Goal: Task Accomplishment & Management: Use online tool/utility

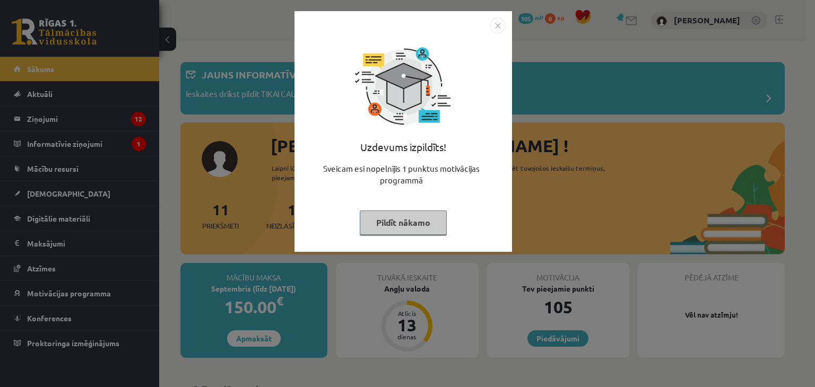
click at [417, 223] on button "Pildīt nākamo" at bounding box center [403, 223] width 87 height 24
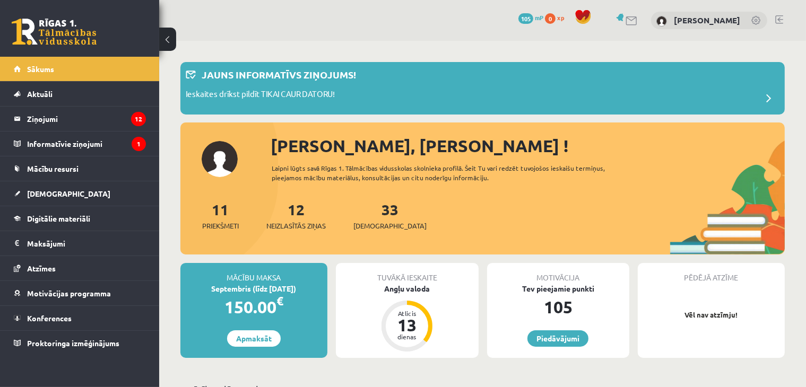
scroll to position [21, 0]
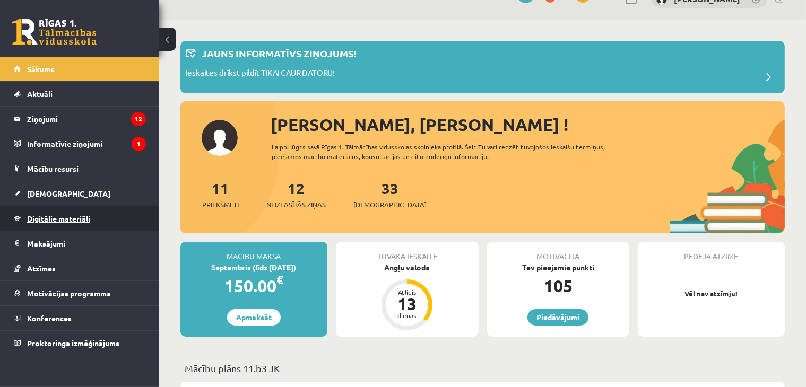
click at [91, 221] on link "Digitālie materiāli" at bounding box center [80, 218] width 132 height 24
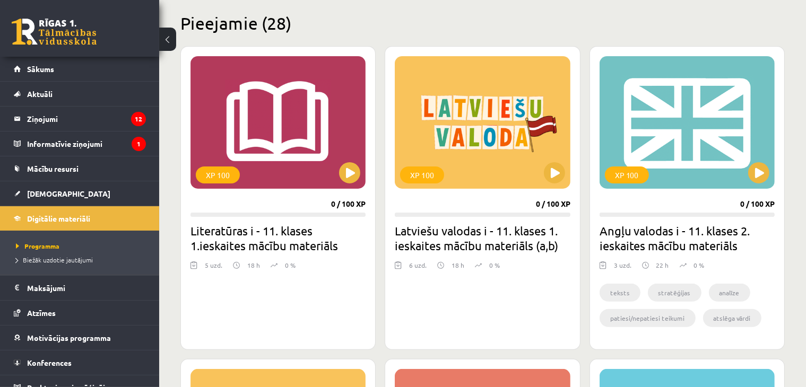
scroll to position [259, 0]
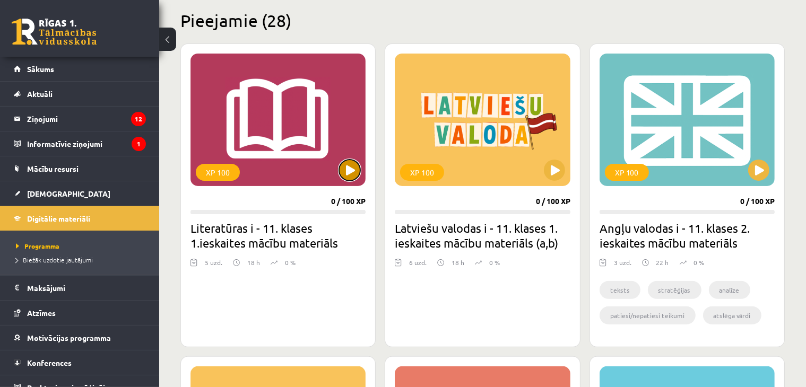
click at [353, 170] on button at bounding box center [349, 170] width 21 height 21
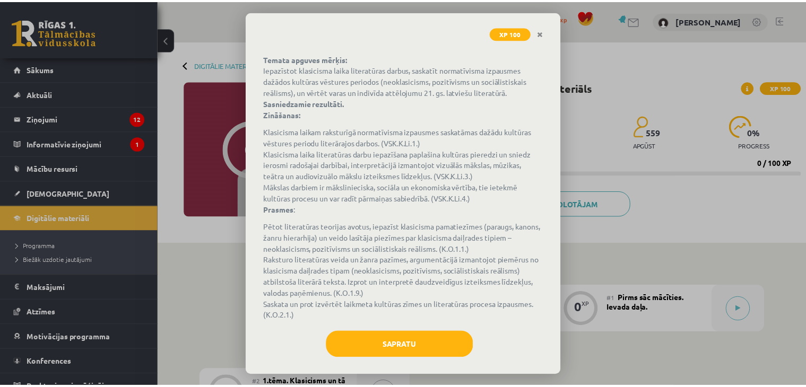
scroll to position [66, 0]
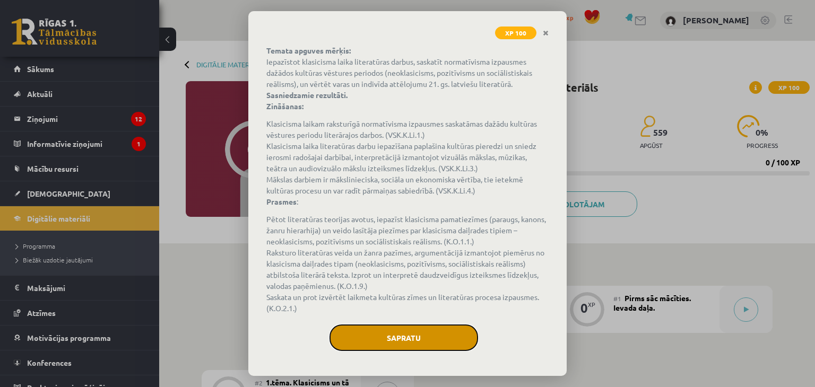
click at [394, 338] on button "Sapratu" at bounding box center [404, 338] width 149 height 27
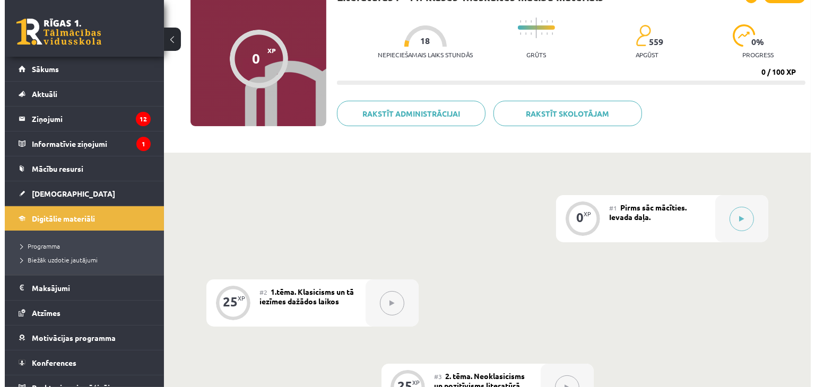
scroll to position [91, 0]
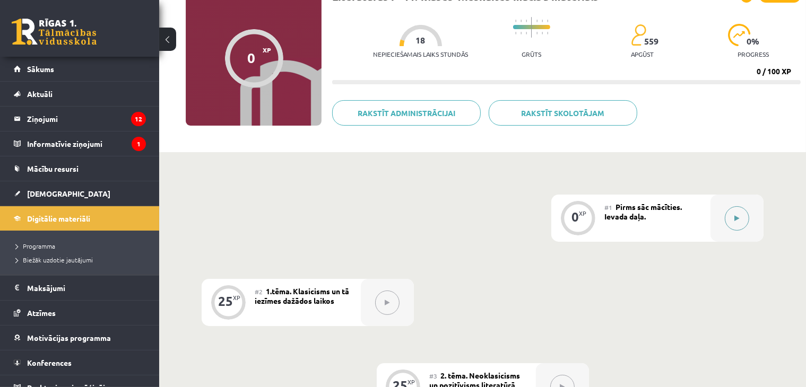
click at [733, 217] on button at bounding box center [737, 218] width 24 height 24
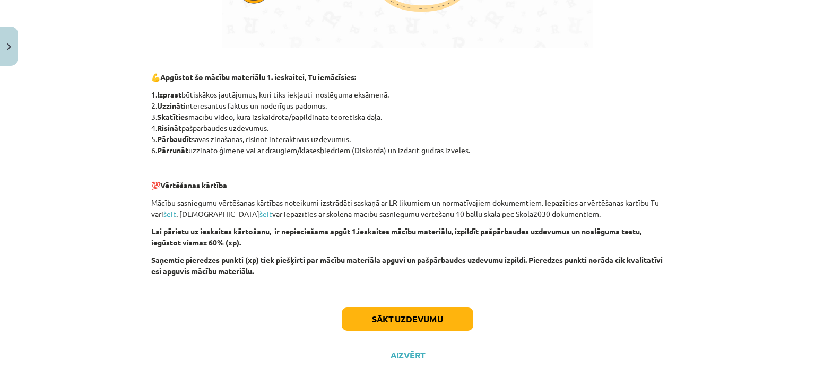
scroll to position [711, 0]
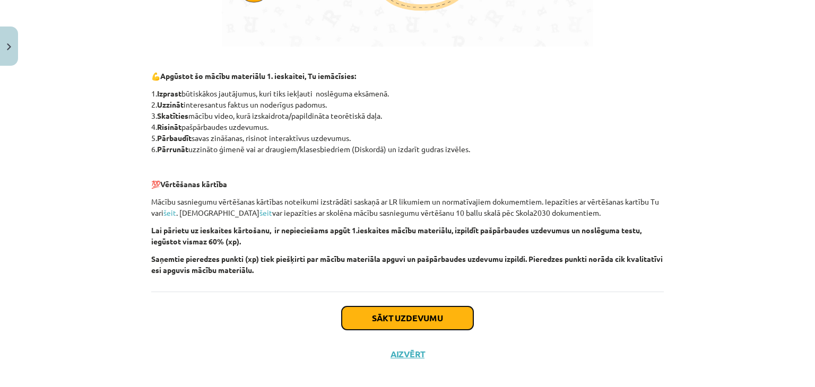
click at [446, 321] on button "Sākt uzdevumu" at bounding box center [408, 318] width 132 height 23
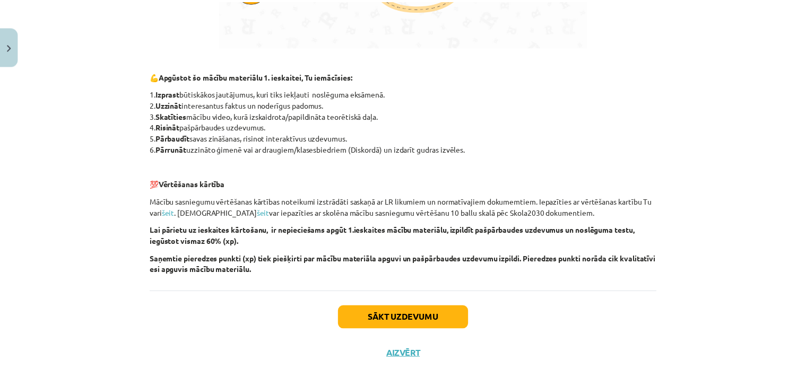
scroll to position [15, 0]
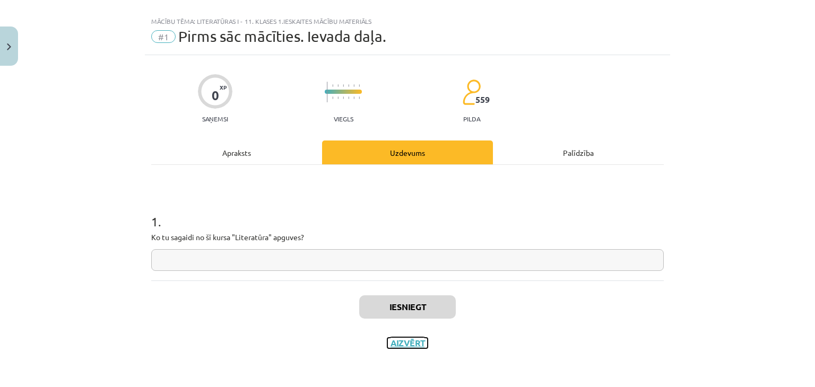
click at [397, 347] on button "Aizvērt" at bounding box center [407, 343] width 40 height 11
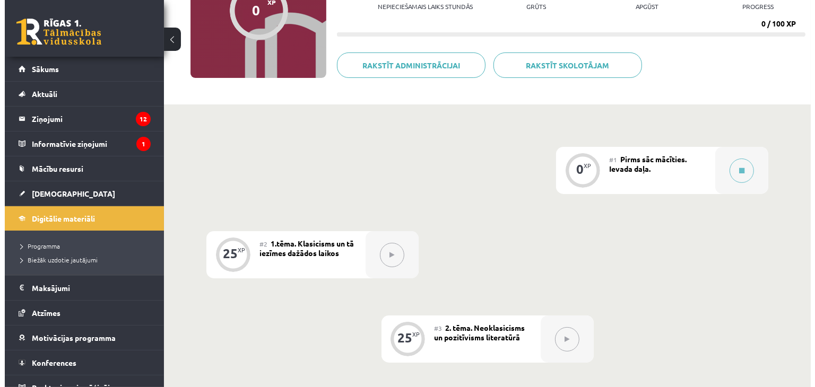
scroll to position [141, 0]
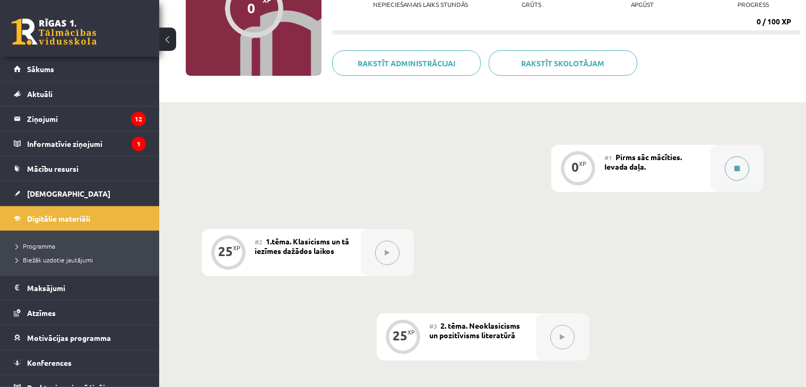
click at [737, 170] on icon at bounding box center [737, 169] width 5 height 6
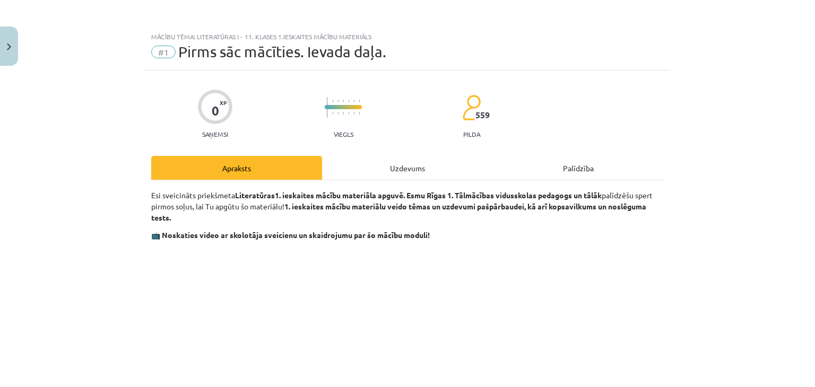
click at [420, 160] on div "Uzdevums" at bounding box center [407, 168] width 171 height 24
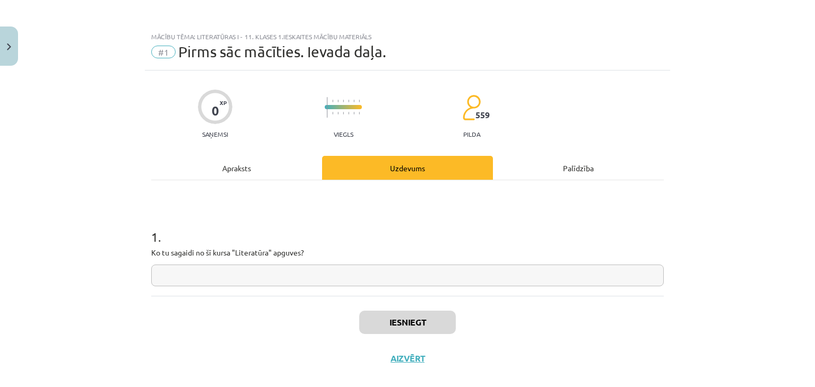
scroll to position [15, 0]
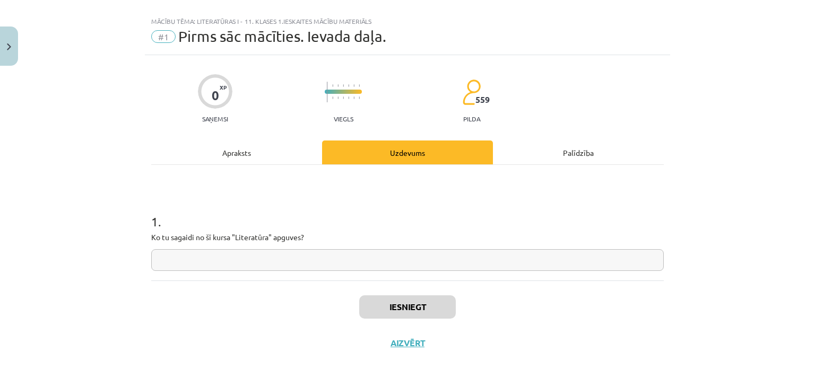
click at [220, 152] on div "Apraksts" at bounding box center [236, 153] width 171 height 24
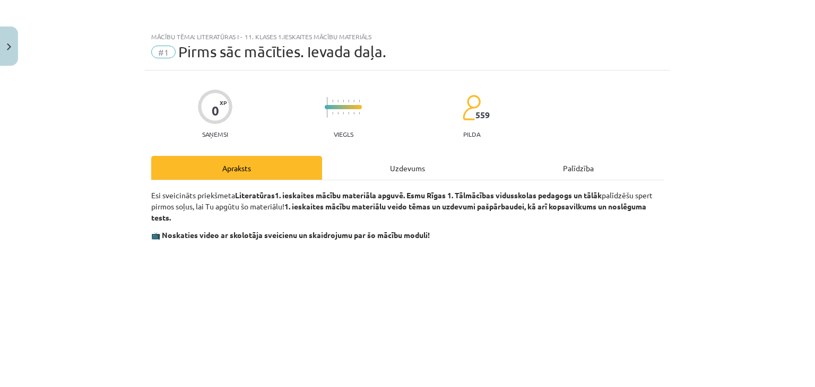
scroll to position [0, 0]
click at [250, 170] on div "Apraksts" at bounding box center [236, 168] width 171 height 24
click at [582, 170] on div "Palīdzība" at bounding box center [578, 168] width 171 height 24
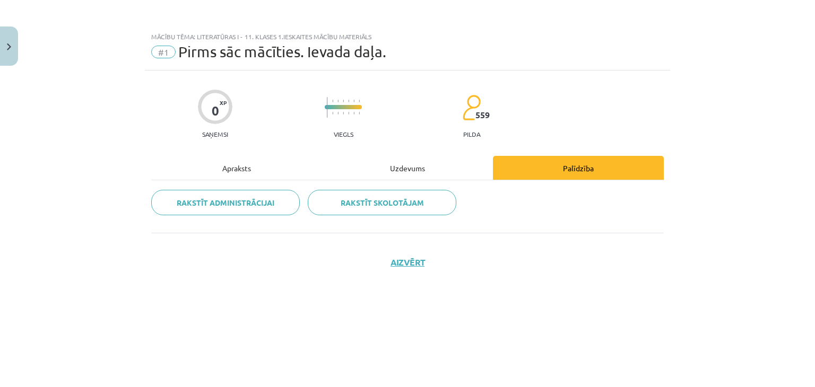
click at [239, 169] on div "Apraksts" at bounding box center [236, 168] width 171 height 24
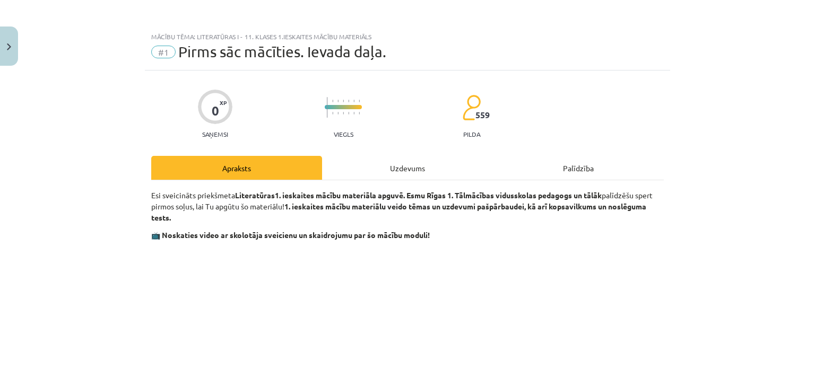
click at [393, 165] on div "Uzdevums" at bounding box center [407, 168] width 171 height 24
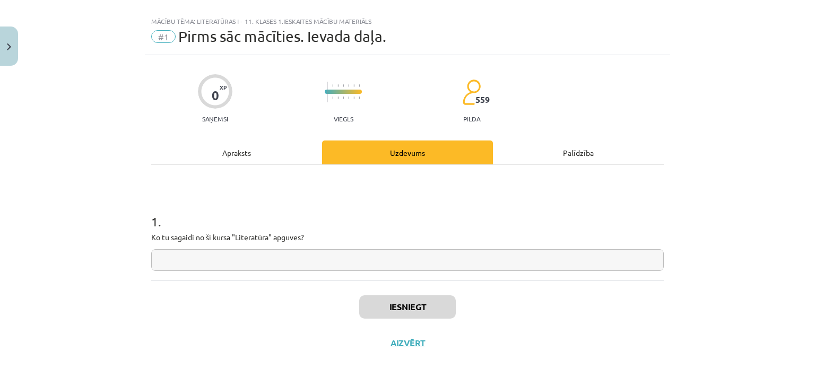
click at [351, 262] on input "text" at bounding box center [407, 260] width 513 height 22
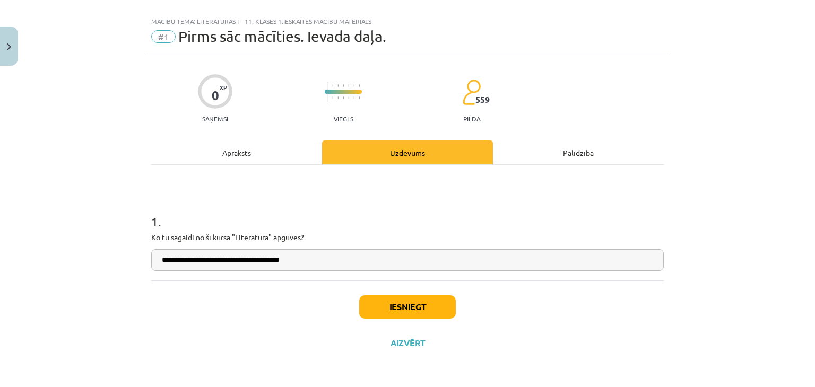
type input "**********"
click at [399, 299] on button "Iesniegt" at bounding box center [407, 307] width 97 height 23
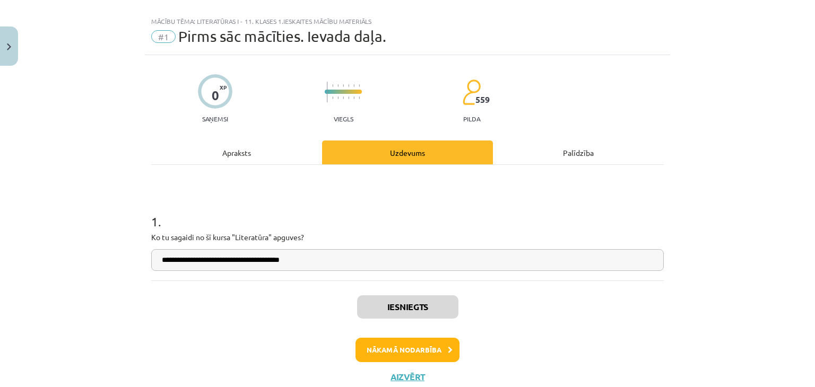
scroll to position [49, 0]
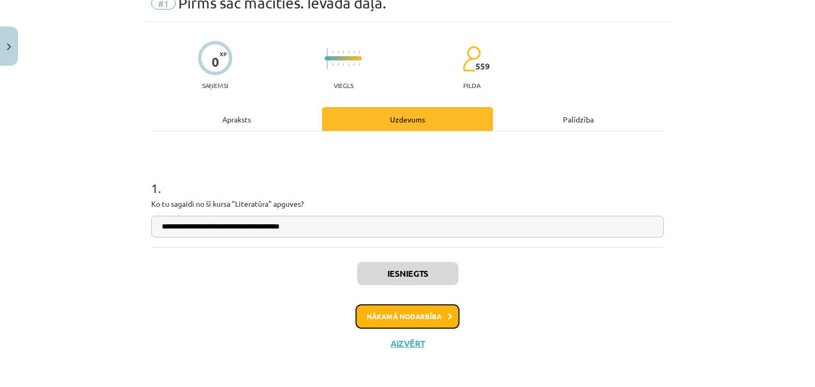
click at [422, 315] on button "Nākamā nodarbība" at bounding box center [408, 317] width 104 height 24
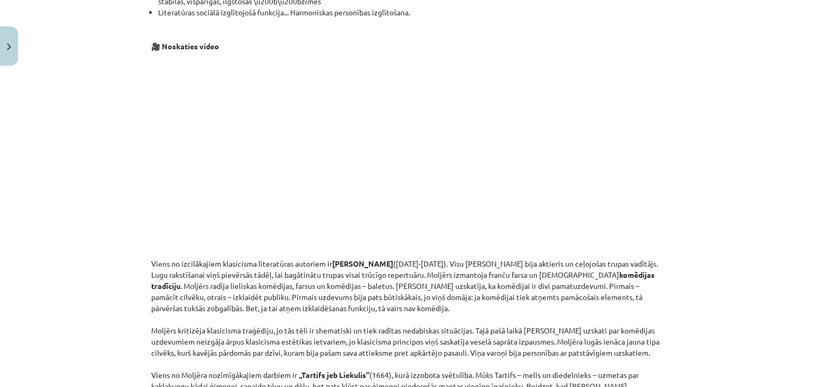
scroll to position [1007, 0]
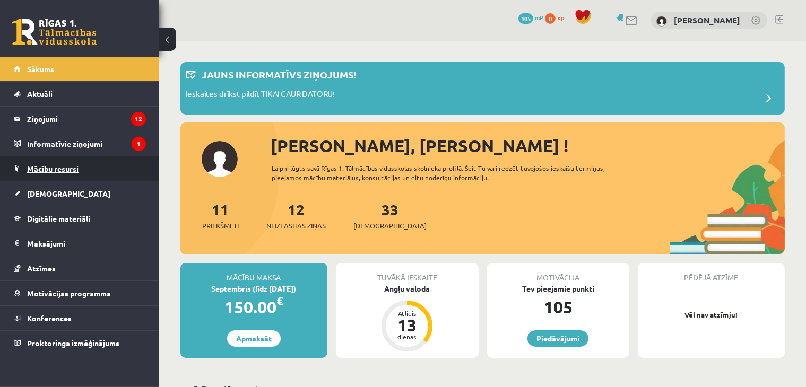
click at [103, 165] on link "Mācību resursi" at bounding box center [80, 169] width 132 height 24
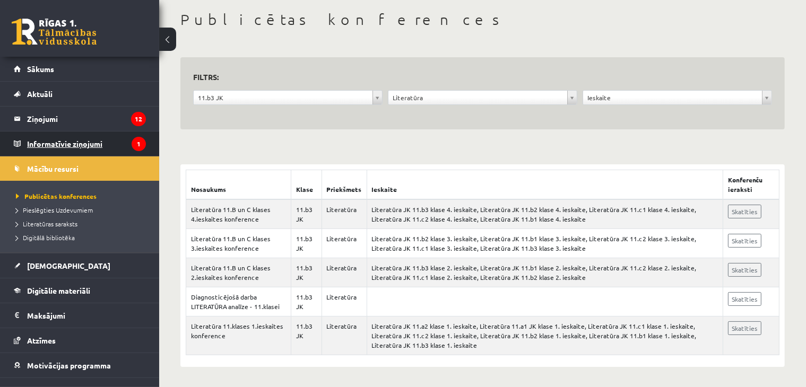
click at [85, 139] on legend "Informatīvie ziņojumi 1" at bounding box center [86, 144] width 119 height 24
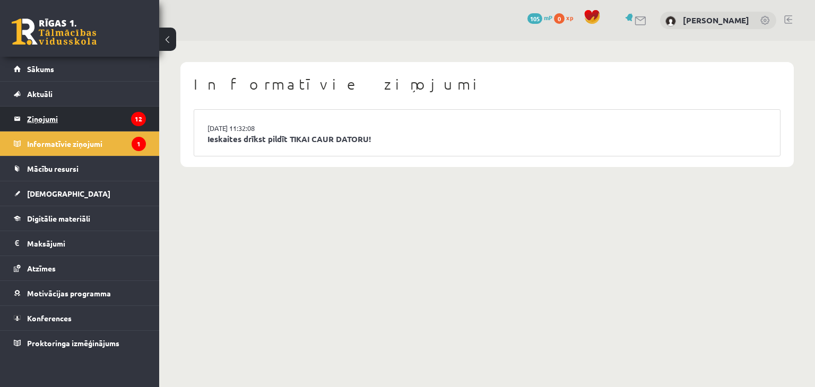
click at [98, 122] on legend "Ziņojumi 12" at bounding box center [86, 119] width 119 height 24
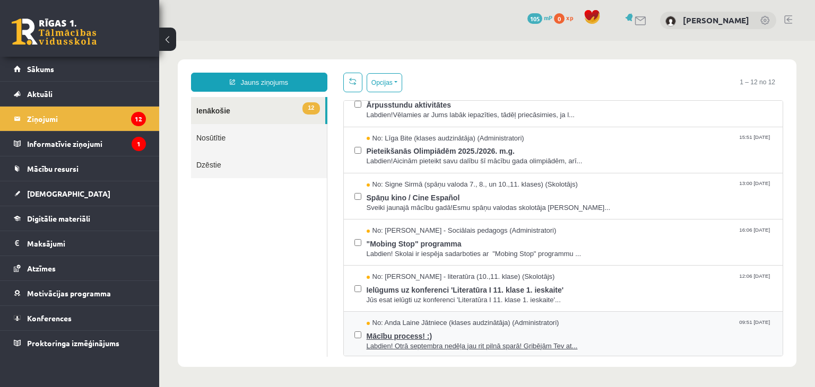
click at [395, 331] on span "Mācību process! :)" at bounding box center [570, 335] width 406 height 13
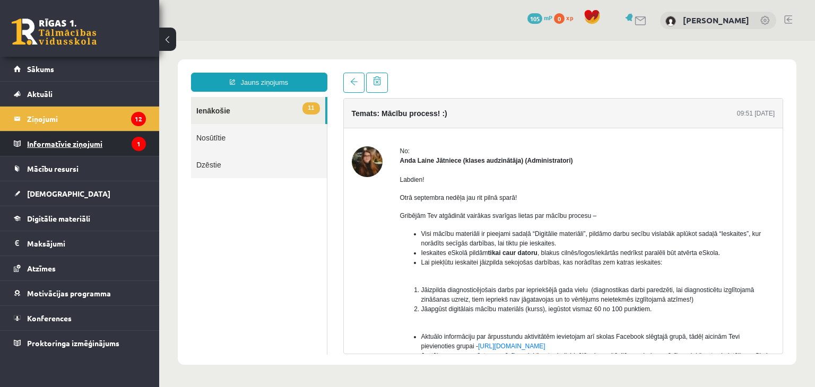
click at [72, 145] on legend "Informatīvie ziņojumi 1" at bounding box center [86, 144] width 119 height 24
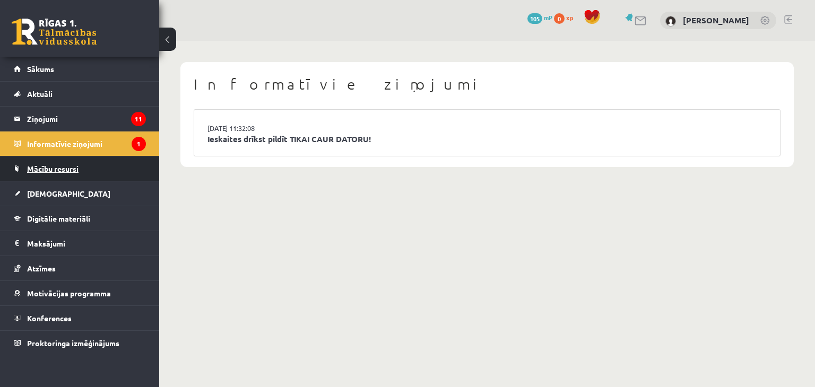
click at [70, 170] on span "Mācību resursi" at bounding box center [52, 169] width 51 height 10
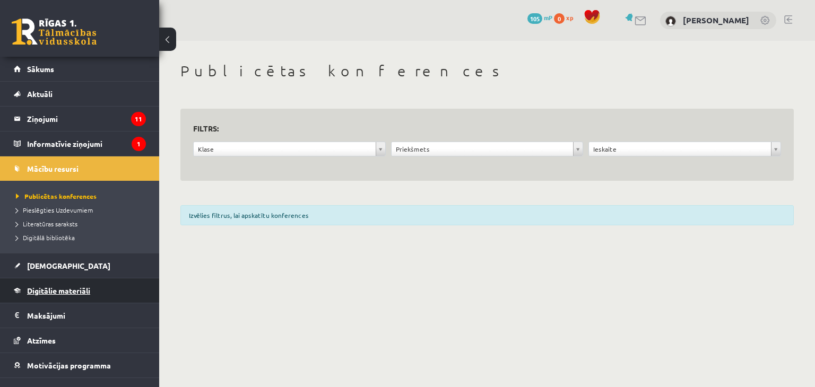
click at [77, 290] on span "Digitālie materiāli" at bounding box center [58, 291] width 63 height 10
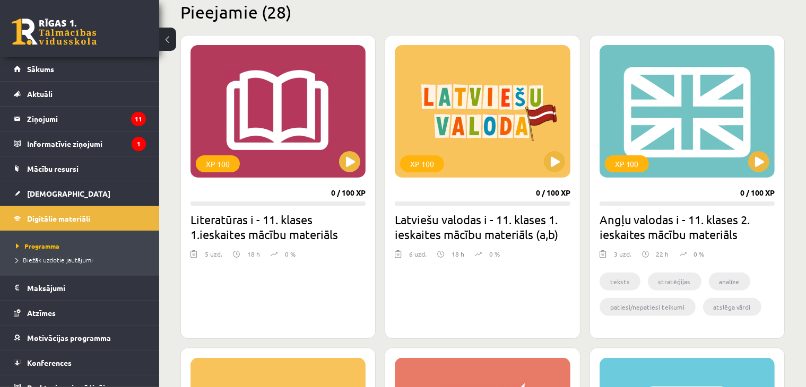
scroll to position [269, 0]
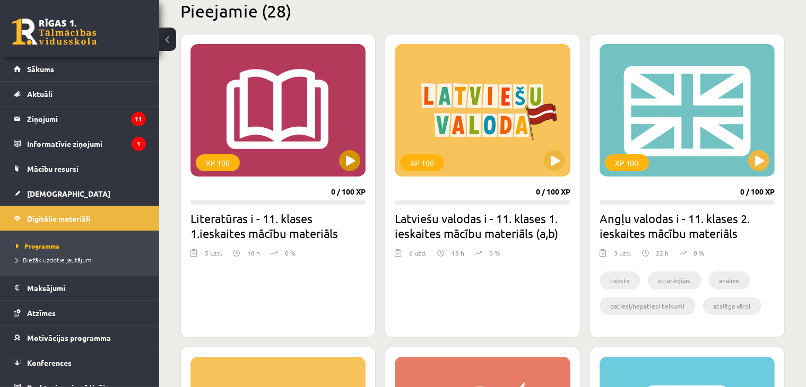
click at [257, 139] on div "XP 100" at bounding box center [278, 110] width 175 height 133
click at [310, 159] on div "XP 100" at bounding box center [278, 110] width 175 height 133
